Goal: Register for event/course

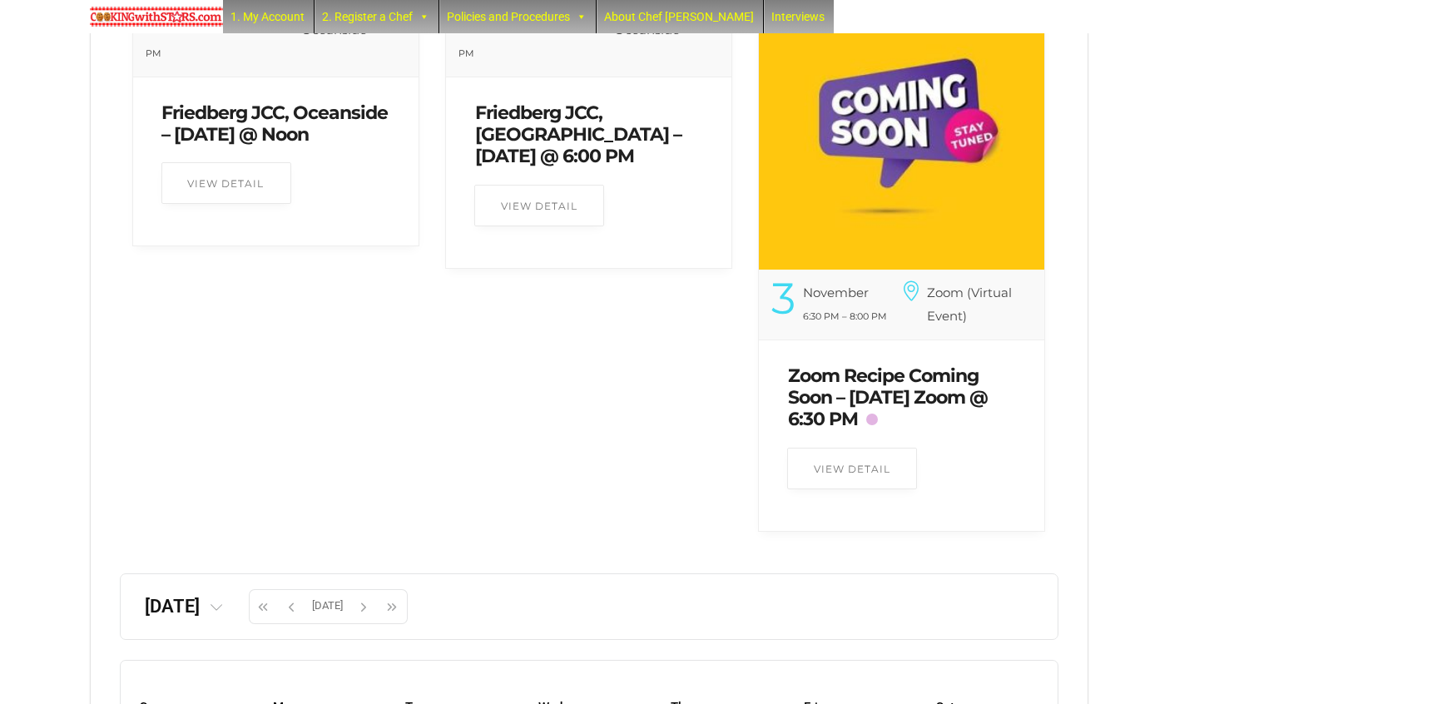
scroll to position [4309, 0]
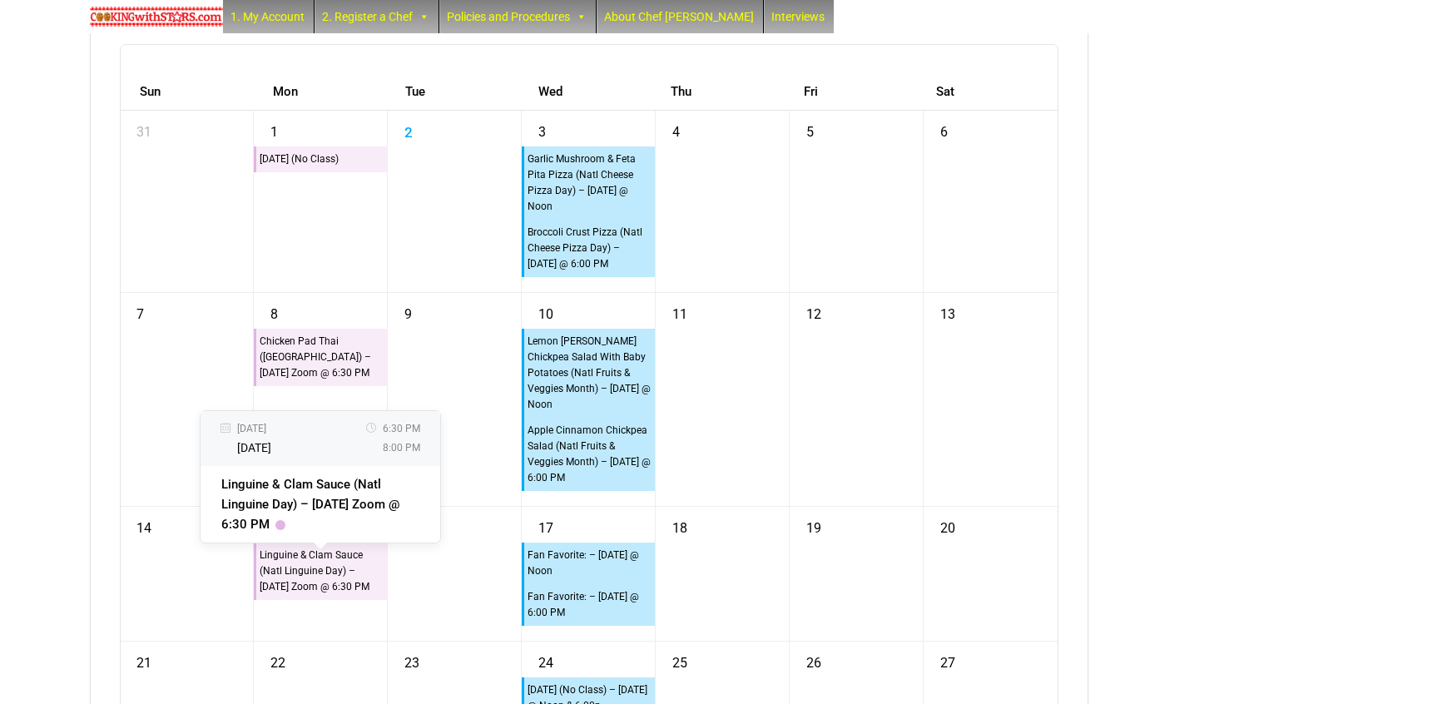
click at [315, 543] on div "[DATE] [DATE] 6:30 PM 8:00 PM Linguine & Clam Sauce (Natl Linguine Day) – [DATE…" at bounding box center [320, 476] width 241 height 133
click at [300, 507] on link "Linguine & Clam Sauce (Natl Linguine Day) – [DATE] Zoom @ 6:30 PM" at bounding box center [310, 504] width 178 height 55
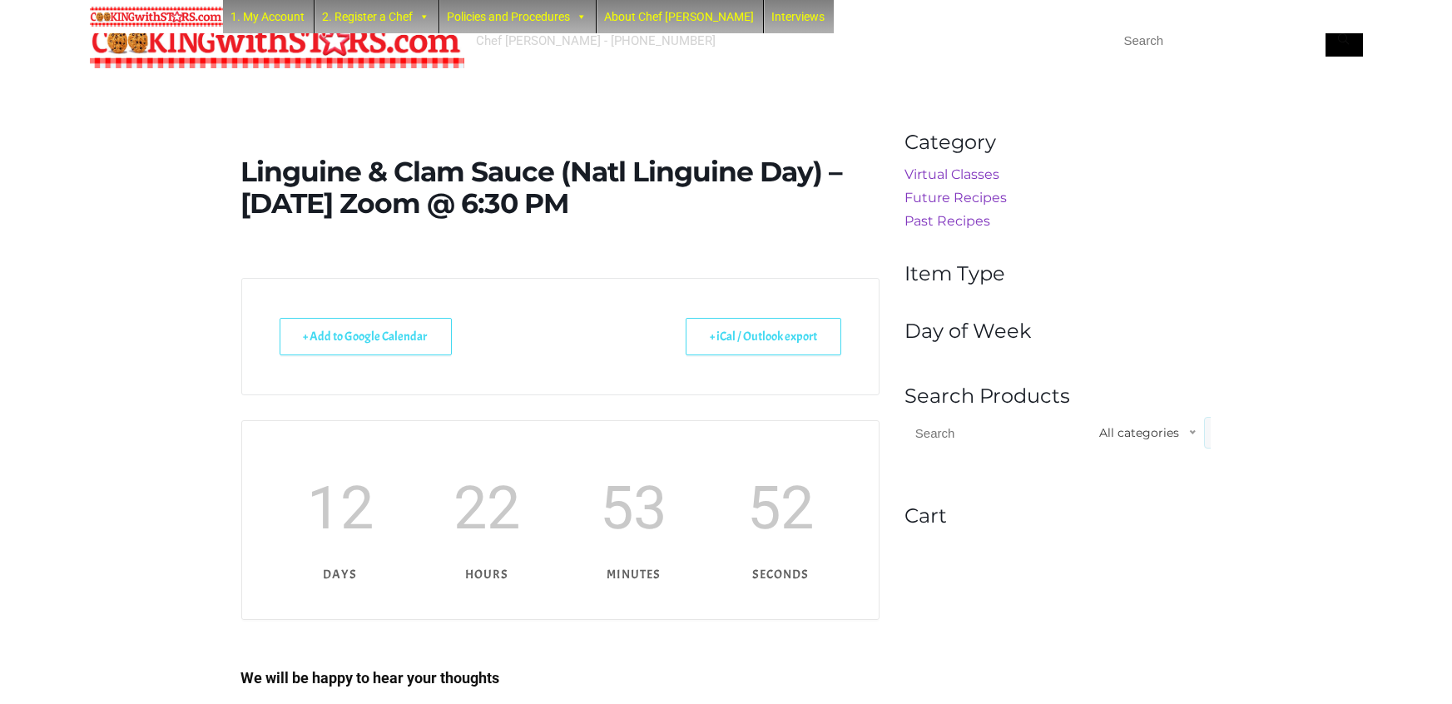
scroll to position [428, 0]
